Goal: Check status: Check status

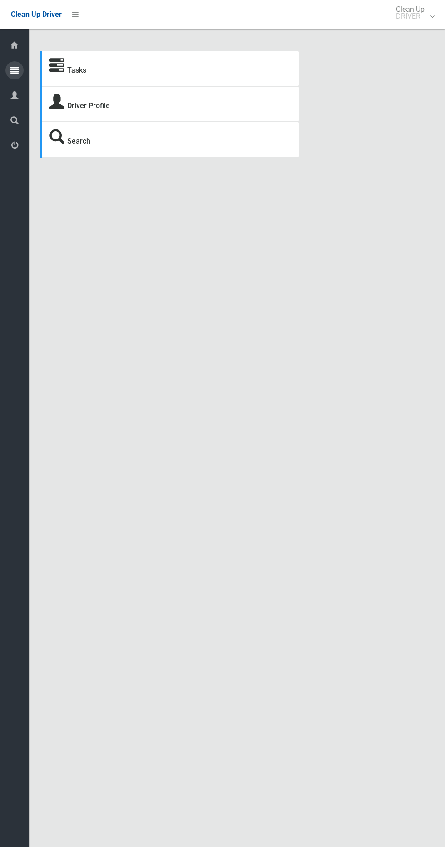
click at [15, 70] on icon at bounding box center [14, 70] width 8 height 18
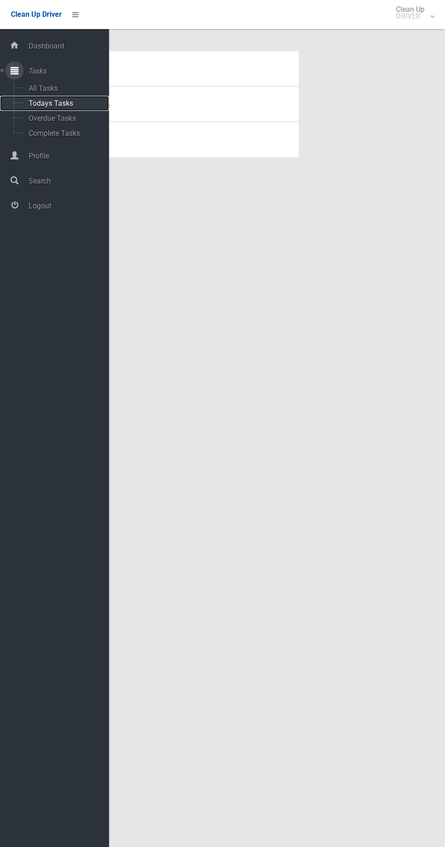
click at [49, 104] on span "Todays Tasks" at bounding box center [63, 103] width 75 height 9
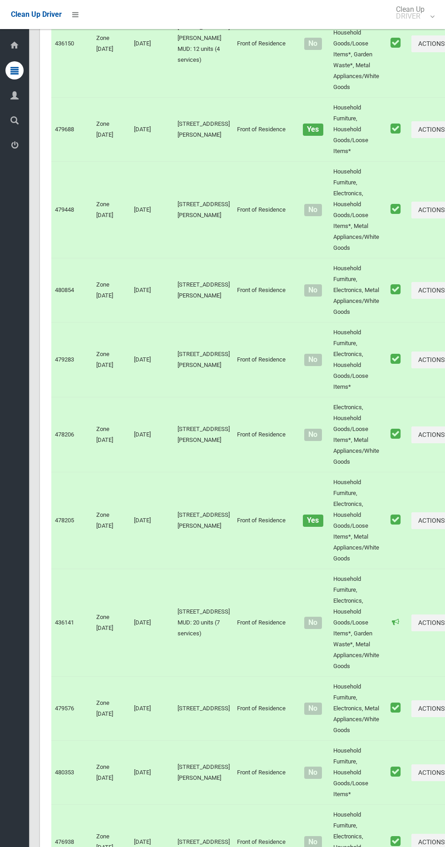
scroll to position [4168, 0]
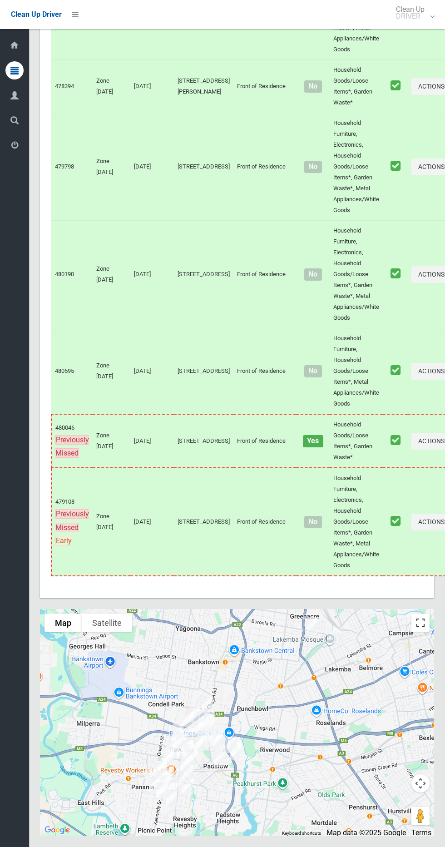
click at [422, 620] on button "Toggle fullscreen view" at bounding box center [420, 622] width 18 height 18
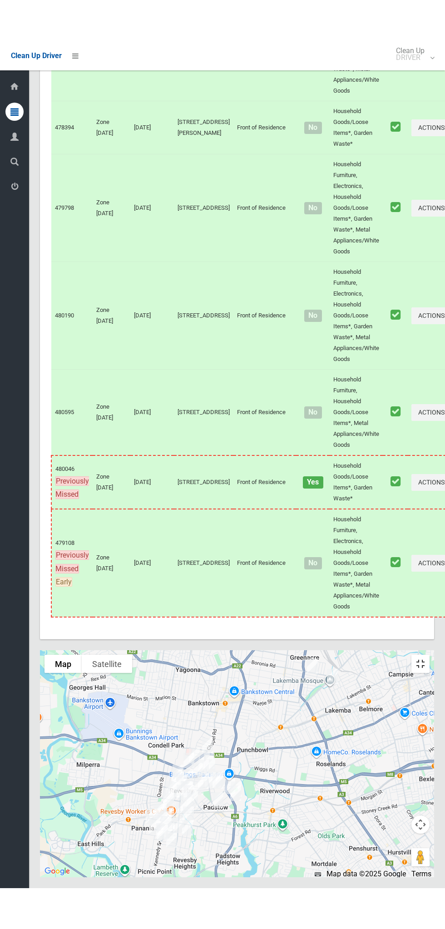
scroll to position [4085, 0]
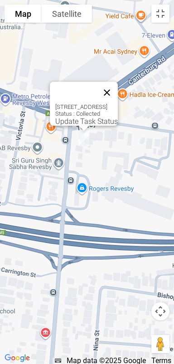
click at [118, 86] on button "Close" at bounding box center [107, 93] width 22 height 22
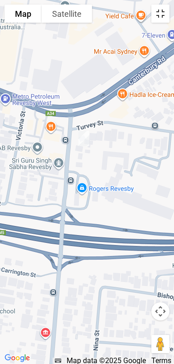
click at [159, 15] on button "Toggle fullscreen view" at bounding box center [161, 14] width 18 height 18
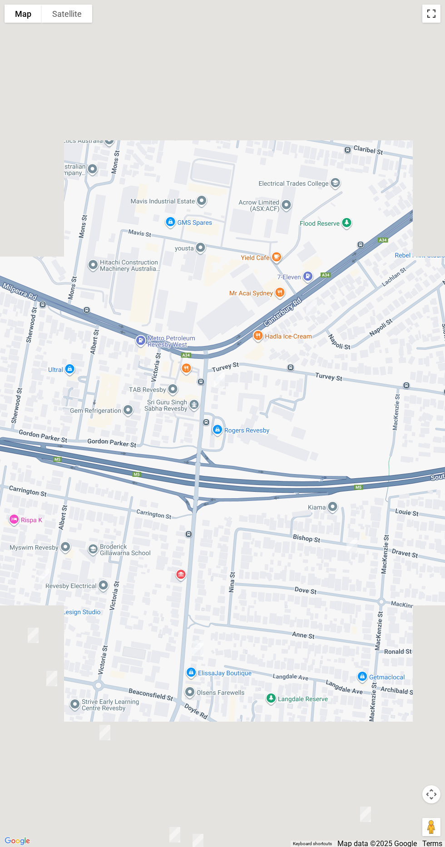
scroll to position [173, 0]
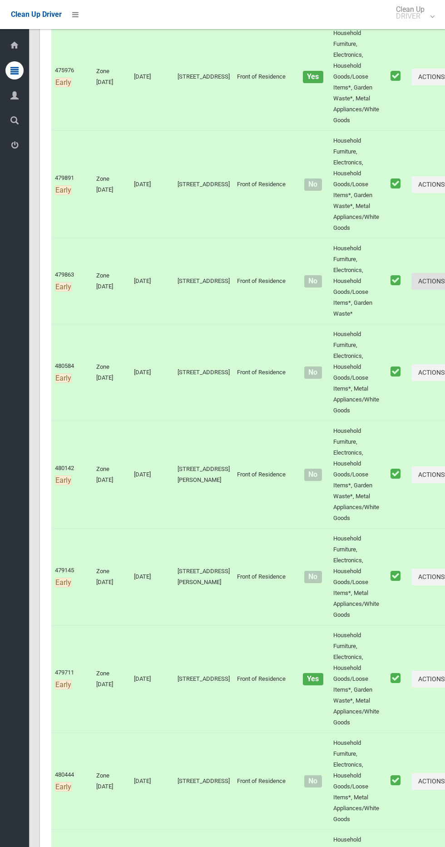
click at [445, 281] on icon "button" at bounding box center [447, 281] width 4 height 6
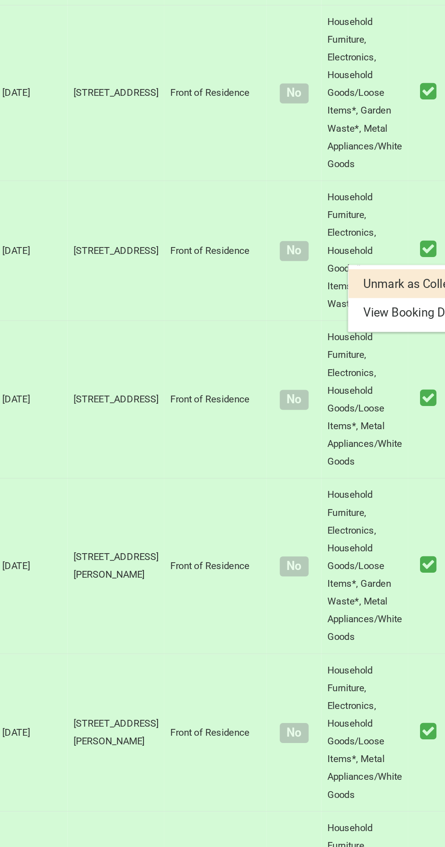
scroll to position [176, 0]
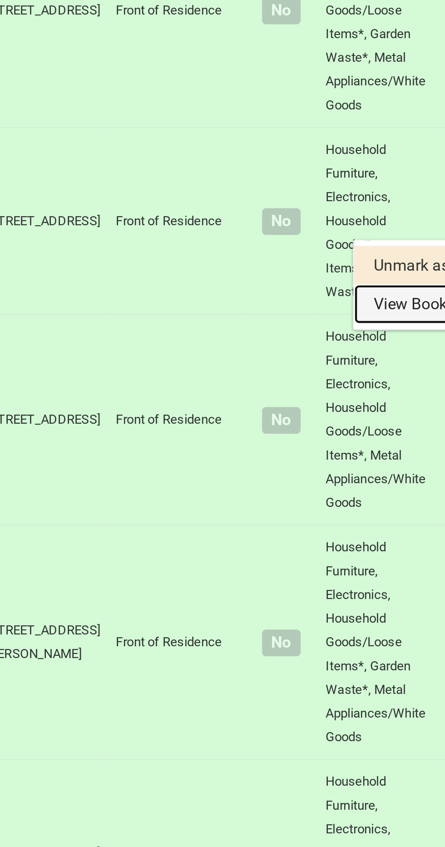
click at [350, 323] on link "View Booking Details" at bounding box center [400, 316] width 108 height 18
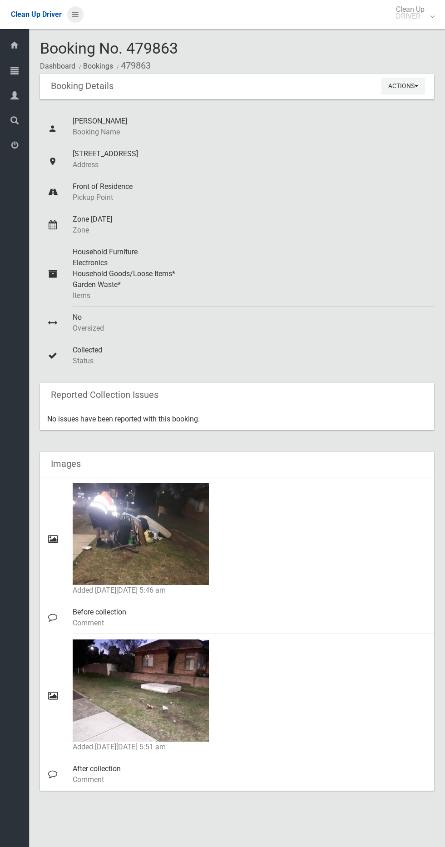
click at [75, 14] on icon at bounding box center [75, 14] width 6 height 15
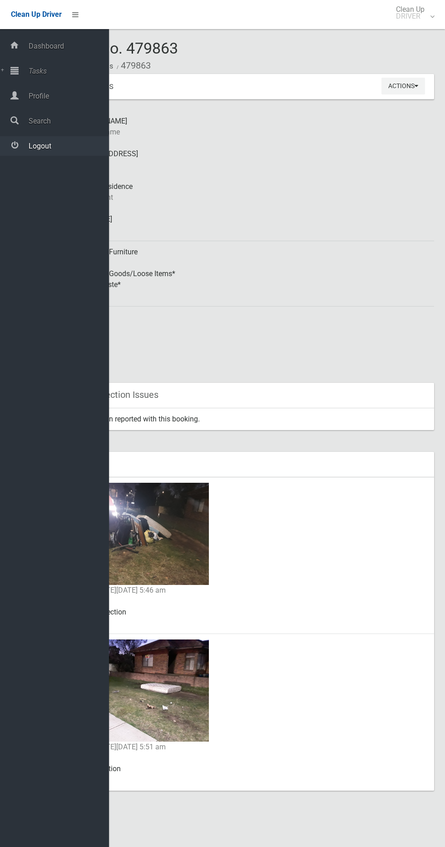
click at [73, 150] on span "Logout" at bounding box center [67, 146] width 83 height 9
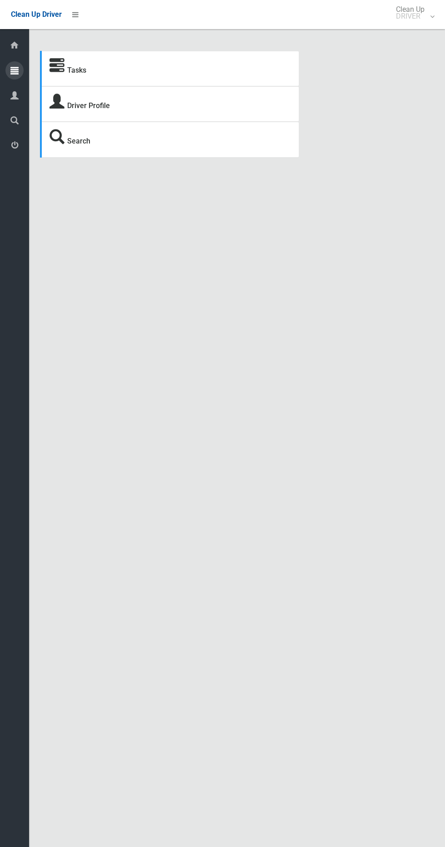
click at [15, 74] on icon at bounding box center [14, 70] width 8 height 18
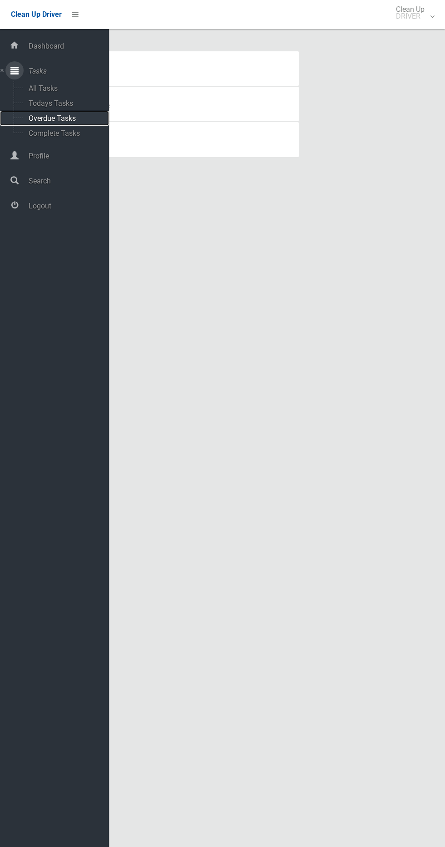
click at [46, 114] on span "Overdue Tasks" at bounding box center [63, 118] width 75 height 9
click at [50, 99] on span "Todays Tasks" at bounding box center [63, 103] width 75 height 9
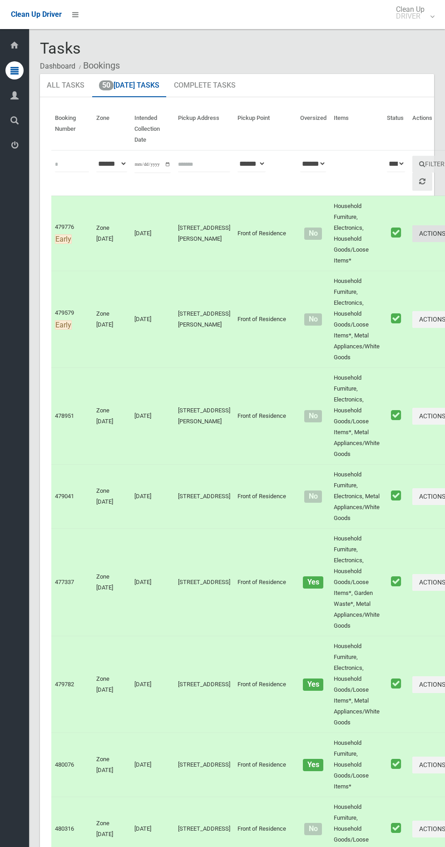
click at [412, 240] on button "Actions" at bounding box center [434, 233] width 44 height 17
click at [378, 272] on link "View Booking Details" at bounding box center [401, 271] width 108 height 18
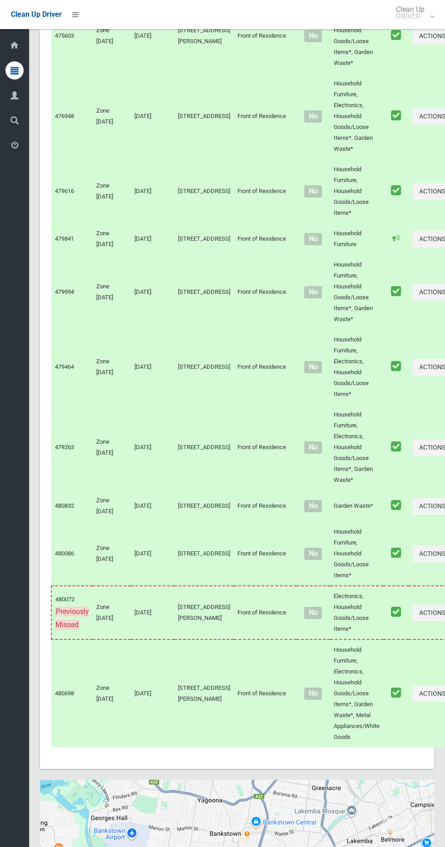
scroll to position [3765, 0]
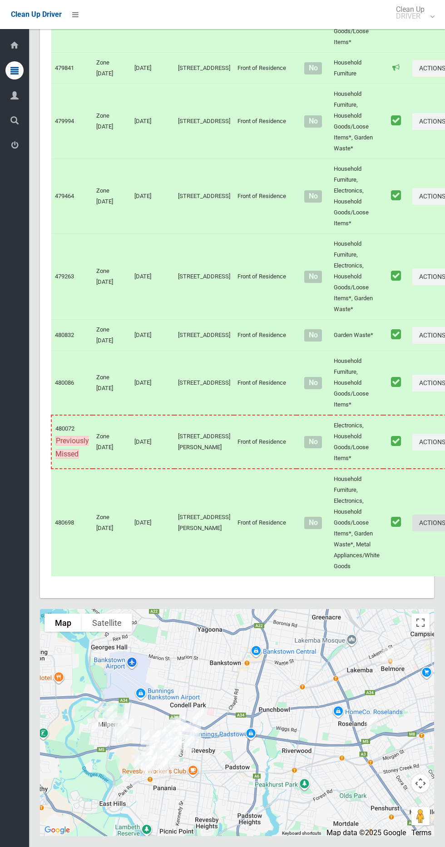
click at [412, 524] on button "Actions" at bounding box center [434, 522] width 44 height 17
click at [384, 563] on link "View Booking Details" at bounding box center [401, 561] width 108 height 18
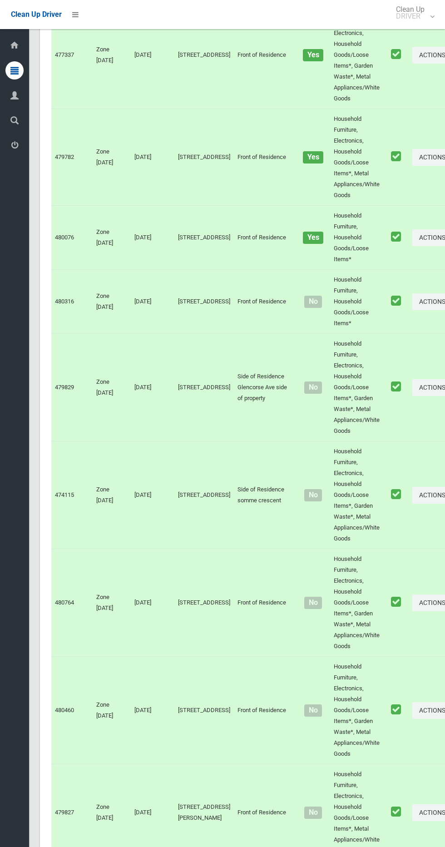
scroll to position [524, 0]
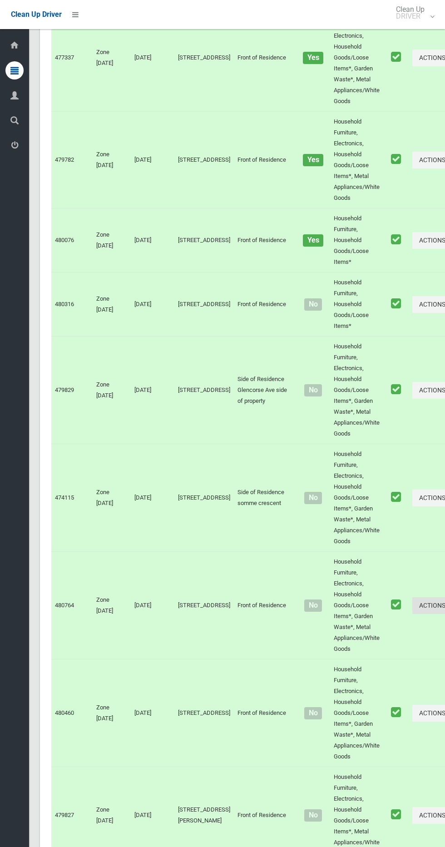
click at [412, 604] on button "Actions" at bounding box center [434, 605] width 44 height 17
click at [378, 655] on div at bounding box center [222, 423] width 445 height 847
click at [445, 604] on icon "button" at bounding box center [447, 605] width 4 height 6
click at [354, 649] on link "View Booking Details" at bounding box center [401, 643] width 108 height 18
click at [412, 495] on button "Actions" at bounding box center [434, 498] width 44 height 17
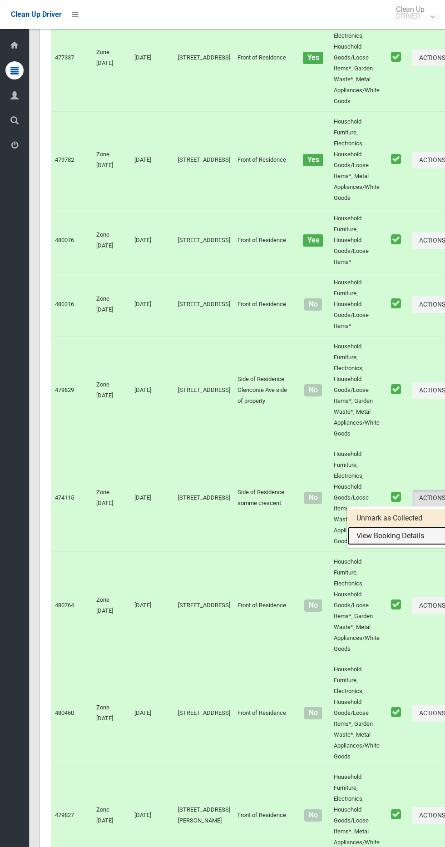
click at [378, 543] on link "View Booking Details" at bounding box center [401, 536] width 108 height 18
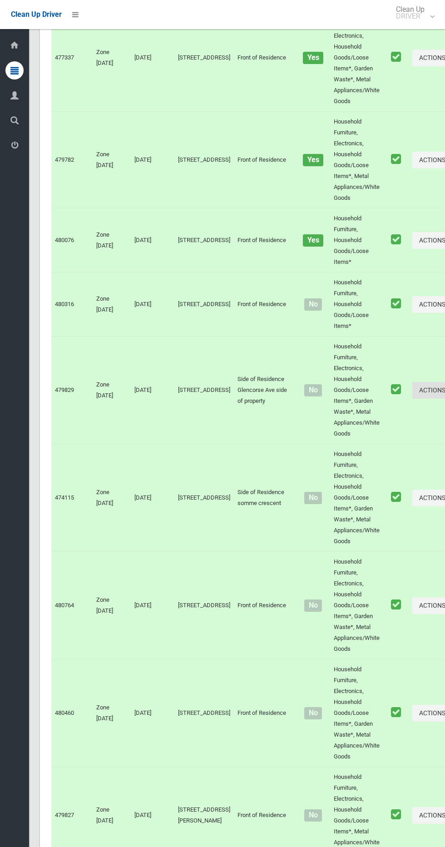
click at [412, 394] on button "Actions" at bounding box center [434, 390] width 44 height 17
click at [386, 439] on div at bounding box center [222, 423] width 445 height 847
click at [412, 389] on button "Actions" at bounding box center [434, 390] width 44 height 17
click at [380, 432] on link "View Booking Details" at bounding box center [401, 428] width 108 height 18
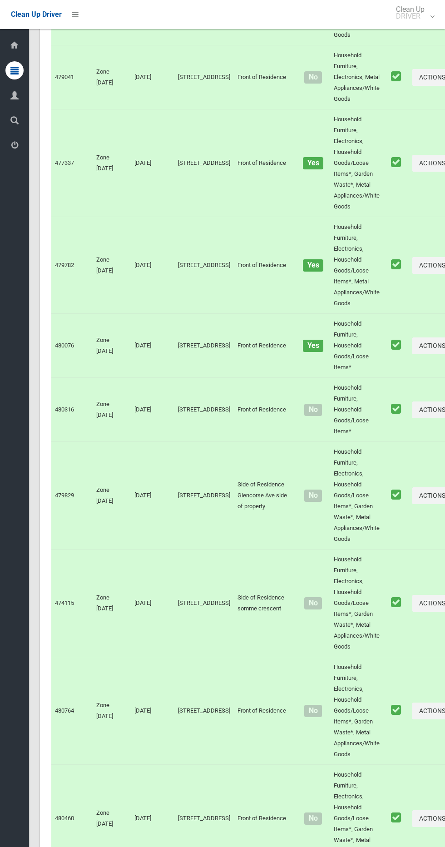
scroll to position [415, 0]
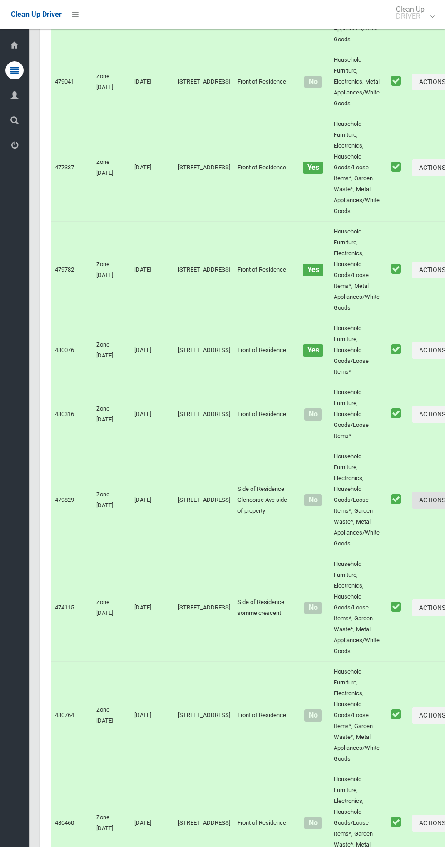
click at [412, 498] on button "Actions" at bounding box center [434, 500] width 44 height 17
click at [375, 540] on link "View Booking Details" at bounding box center [401, 538] width 108 height 18
click at [445, 499] on icon "button" at bounding box center [447, 500] width 4 height 6
click at [373, 544] on link "View Booking Details" at bounding box center [401, 538] width 108 height 18
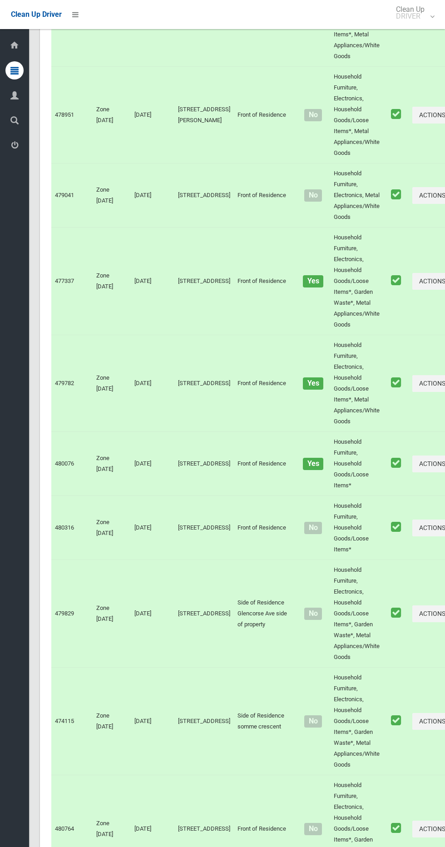
scroll to position [295, 0]
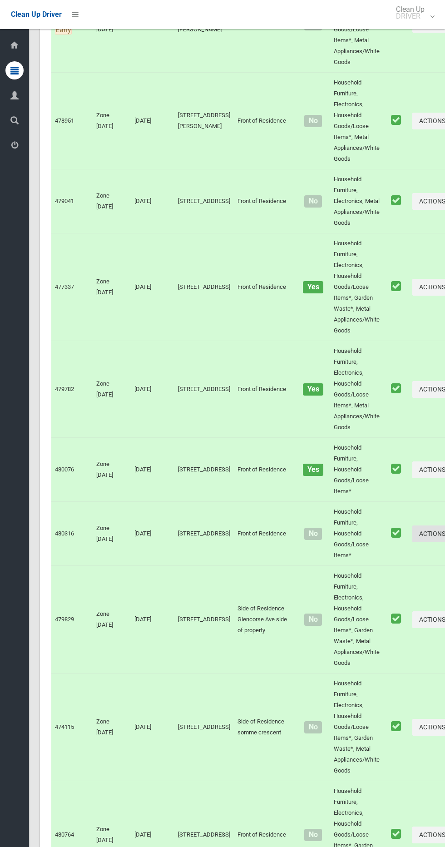
click at [445, 532] on icon "button" at bounding box center [447, 533] width 4 height 6
click at [386, 585] on div at bounding box center [222, 423] width 445 height 847
click at [409, 579] on td "Actions Unmark as Collected View Booking Details" at bounding box center [434, 620] width 51 height 108
click at [412, 530] on button "Actions" at bounding box center [434, 533] width 44 height 17
click at [380, 576] on link "View Booking Details" at bounding box center [401, 572] width 108 height 18
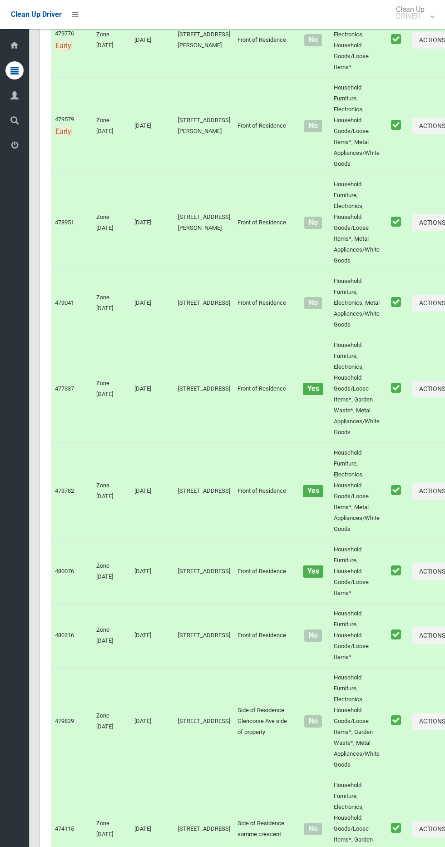
scroll to position [193, 0]
click at [412, 573] on button "Actions" at bounding box center [434, 572] width 44 height 17
click at [380, 614] on link "View Booking Details" at bounding box center [401, 610] width 108 height 18
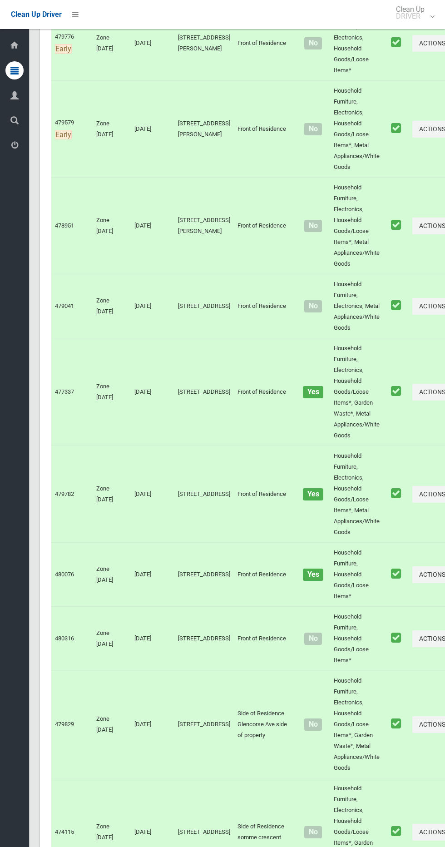
scroll to position [157, 0]
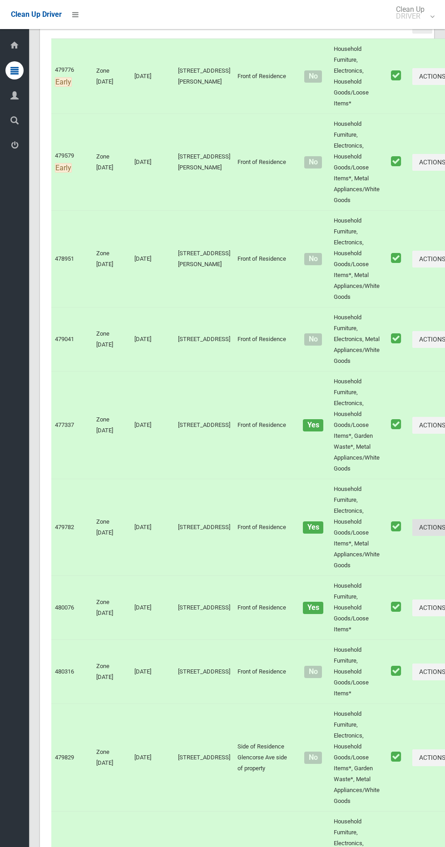
click at [412, 529] on button "Actions" at bounding box center [434, 527] width 44 height 17
click at [386, 571] on link "View Booking Details" at bounding box center [401, 565] width 108 height 18
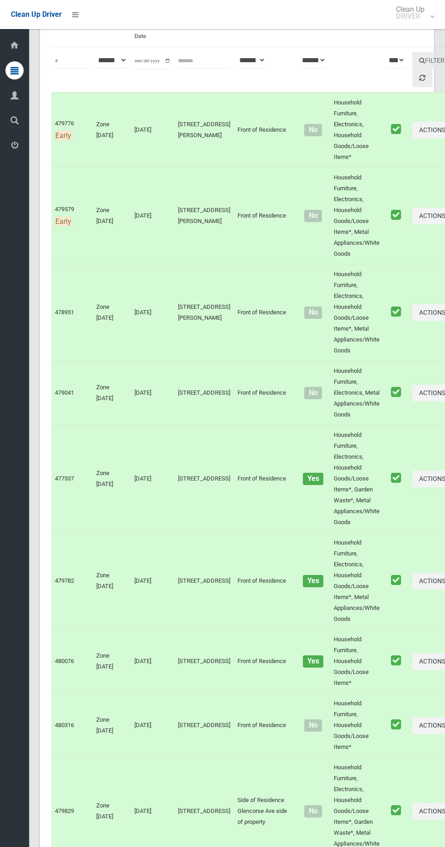
scroll to position [74, 0]
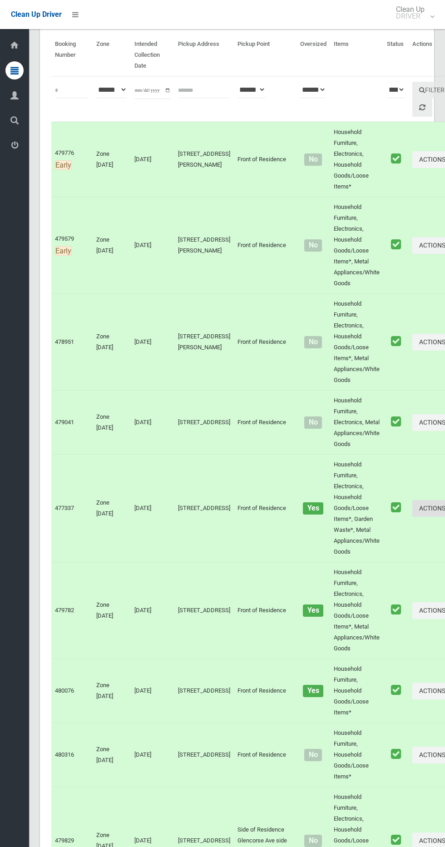
click at [412, 509] on button "Actions" at bounding box center [434, 508] width 44 height 17
click at [388, 548] on link "View Booking Details" at bounding box center [401, 546] width 108 height 18
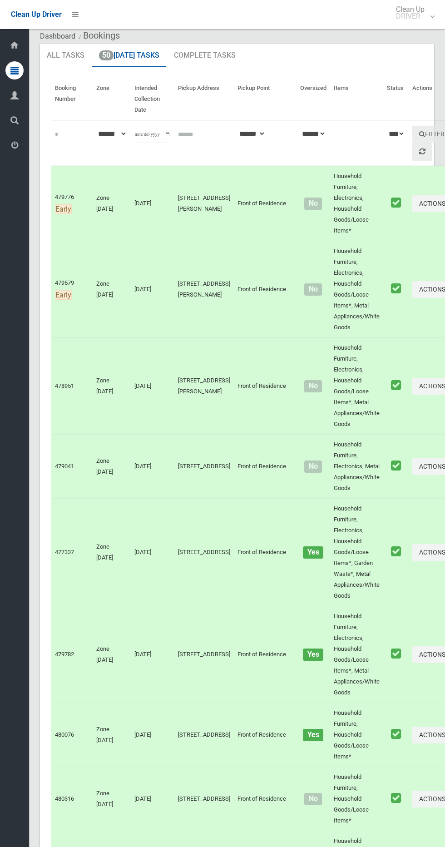
scroll to position [12, 0]
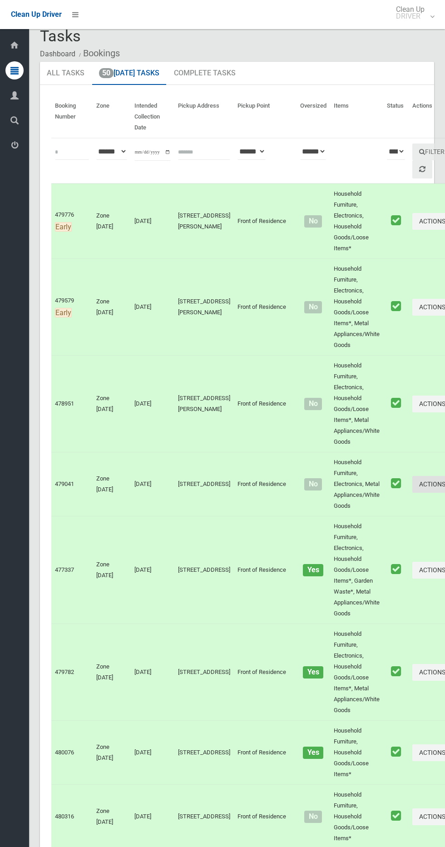
click at [445, 485] on icon "button" at bounding box center [447, 484] width 4 height 6
click at [381, 530] on ul "Unmark as Collected View Booking Details" at bounding box center [401, 513] width 109 height 41
click at [412, 478] on button "Actions" at bounding box center [434, 484] width 44 height 17
click at [391, 538] on div at bounding box center [222, 423] width 445 height 847
click at [409, 521] on td "Actions Unmark as Collected View Booking Details" at bounding box center [434, 570] width 51 height 108
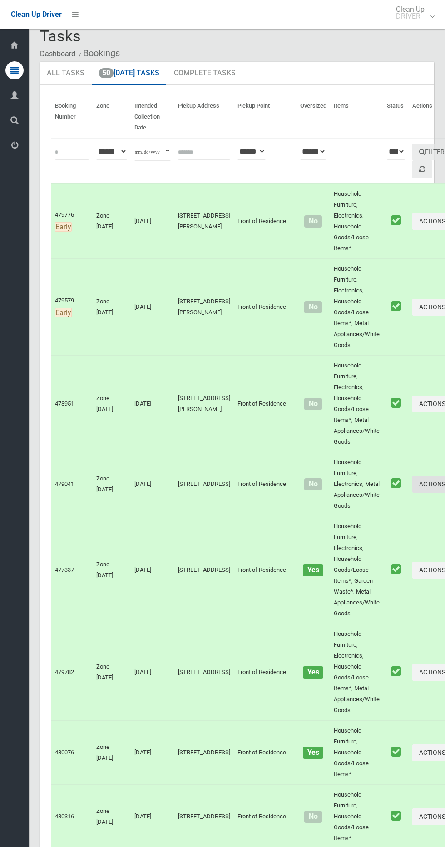
click at [412, 481] on button "Actions" at bounding box center [434, 484] width 44 height 17
click at [378, 527] on link "View Booking Details" at bounding box center [401, 522] width 108 height 18
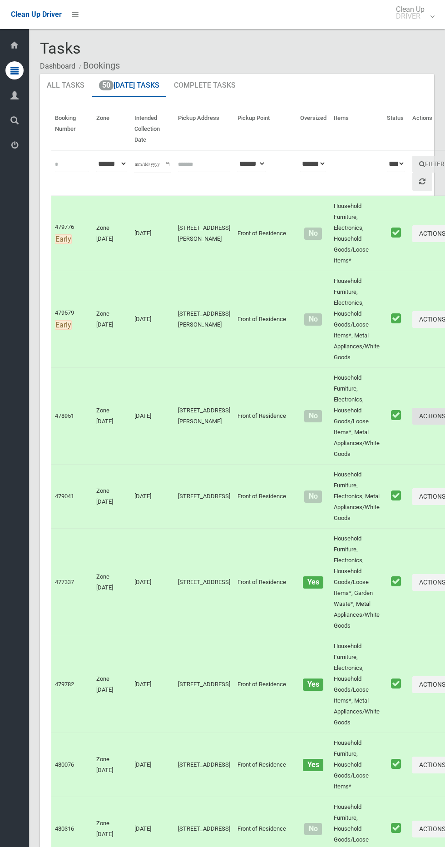
click at [445, 415] on icon "button" at bounding box center [447, 416] width 4 height 6
click at [383, 460] on link "View Booking Details" at bounding box center [401, 454] width 108 height 18
click at [149, 164] on input "**********" at bounding box center [152, 164] width 36 height 17
type input "**********"
click at [412, 168] on button "Filter" at bounding box center [431, 164] width 39 height 17
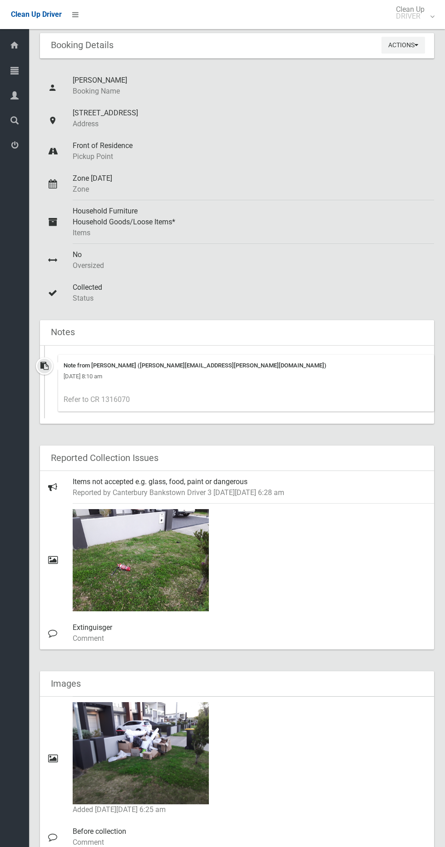
scroll to position [46, 0]
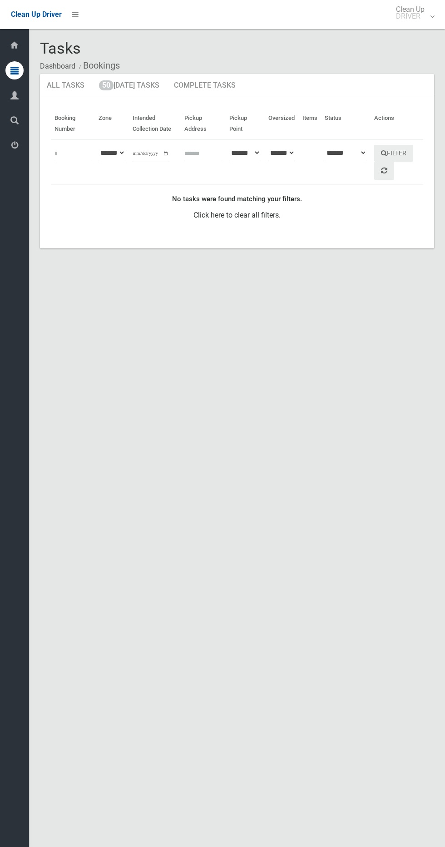
scroll to position [2, 0]
